Goal: Communication & Community: Ask a question

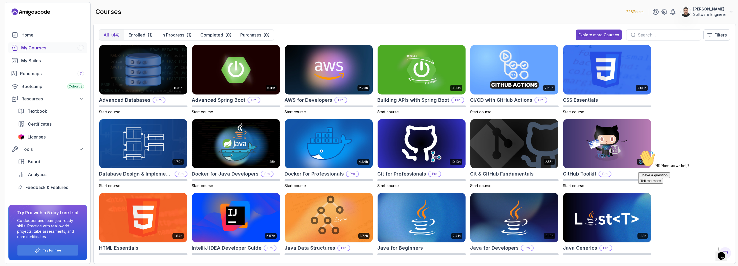
click at [373, 33] on div "All (44) Enrolled (1) In Progress (1) Completed (0) Purchases (0) Explore more …" at bounding box center [414, 37] width 631 height 16
click at [373, 221] on icon "$i18n('chat', 'chat_widget')" at bounding box center [721, 256] width 8 height 8
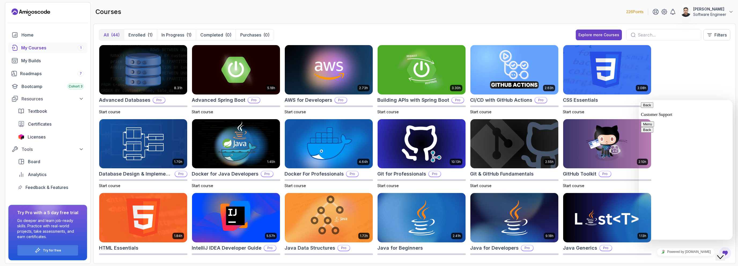
click at [373, 100] on textarea at bounding box center [638, 100] width 0 height 0
type textarea "I want to become full stack developer. what course should I take?"
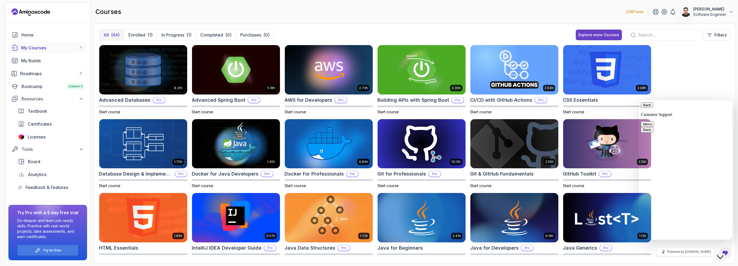
type input "Sardor"
type input "sardor"
type input "[EMAIL_ADDRESS][DOMAIN_NAME]"
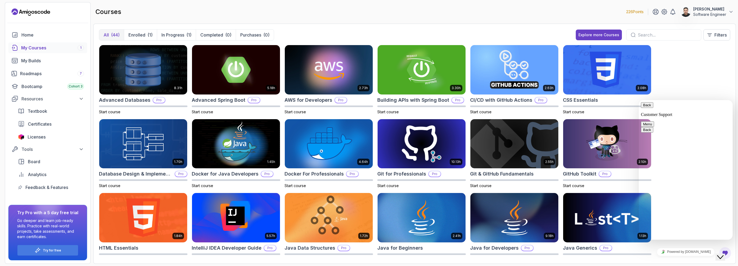
type input "61432606205"
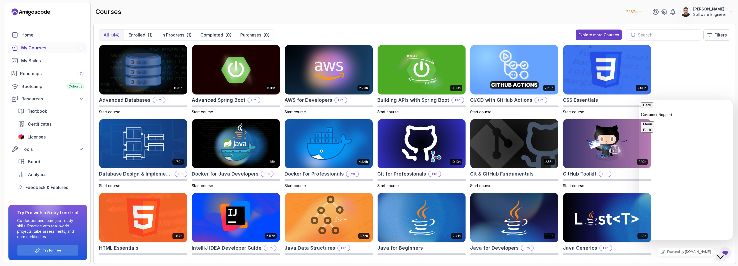
type input "Becoming full stack software developer"
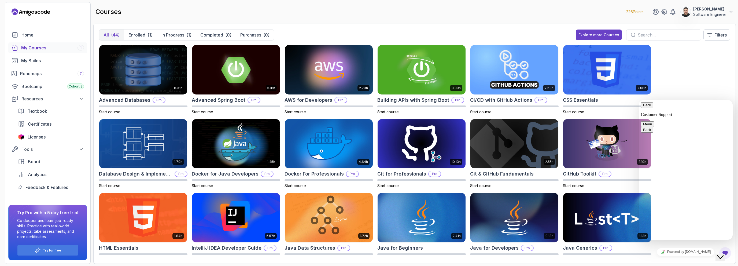
type textarea "I want to become full stack software developer in [GEOGRAPHIC_DATA]. what cours…"
click at [373, 121] on button "Menu" at bounding box center [647, 124] width 13 height 6
click at [373, 102] on div "Back Customer Support Menu Change Name Email transcript Sound Off Pop out widge…" at bounding box center [686, 122] width 90 height 41
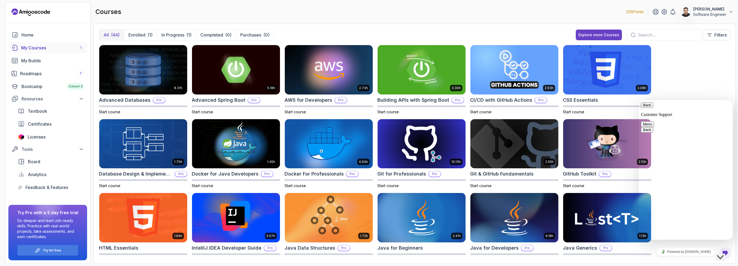
click at [373, 108] on button "Back" at bounding box center [647, 105] width 12 height 6
click at [373, 221] on icon "Close Chat This icon closes the chat window." at bounding box center [720, 257] width 6 height 6
